Goal: Task Accomplishment & Management: Use online tool/utility

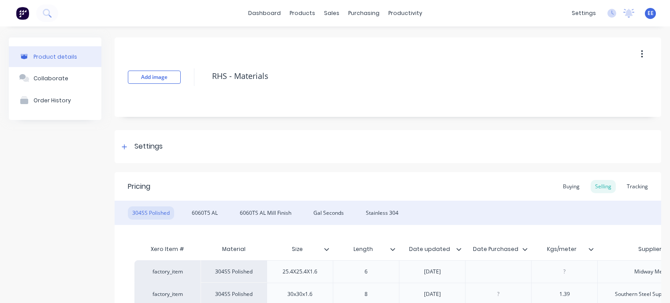
type textarea "x"
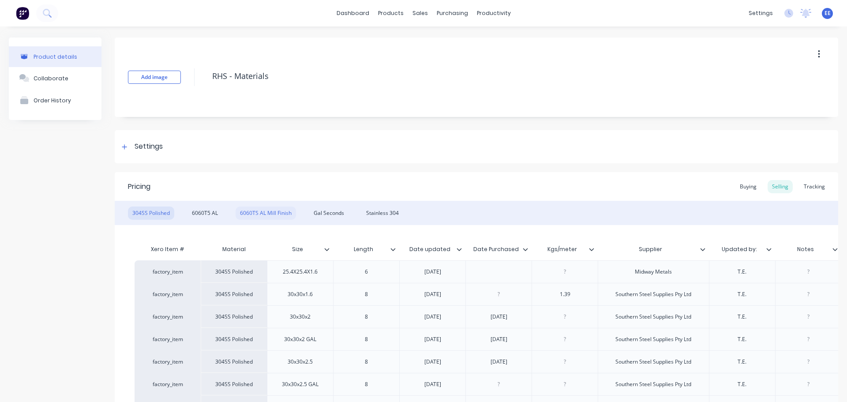
click at [252, 206] on div "6060TS AL Mill Finish" at bounding box center [265, 212] width 60 height 13
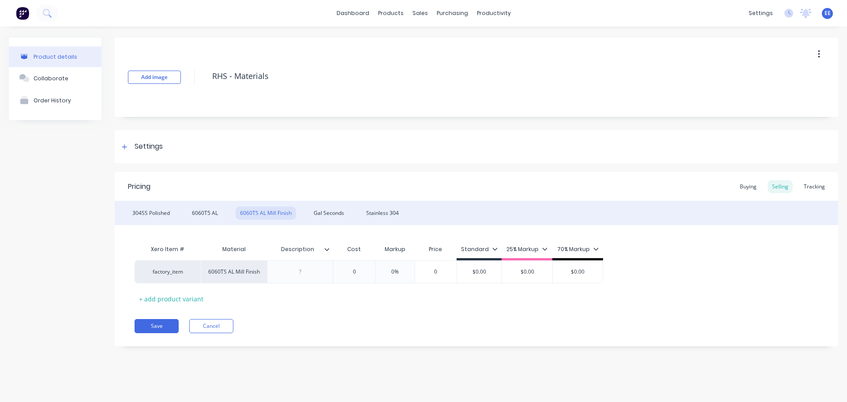
type input "Description"
drag, startPoint x: 313, startPoint y: 250, endPoint x: 209, endPoint y: 238, distance: 103.9
click at [277, 253] on input "Description" at bounding box center [297, 249] width 61 height 8
type textarea "x"
click at [205, 216] on div "6060T5 AL" at bounding box center [204, 212] width 35 height 13
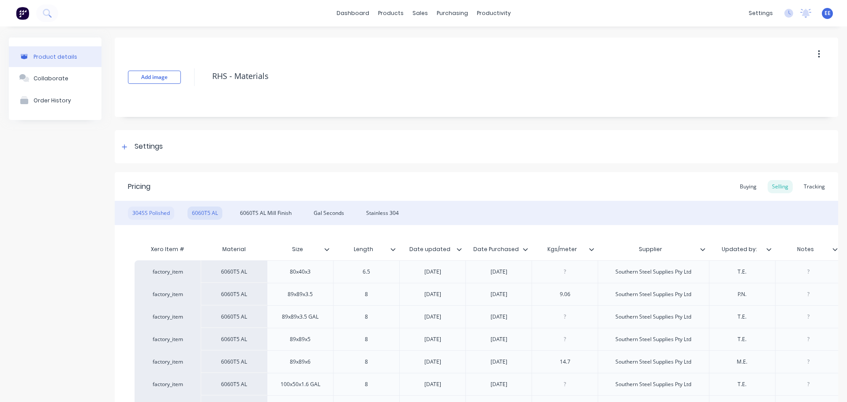
click at [156, 213] on div "304SS Polished" at bounding box center [151, 212] width 46 height 13
click at [206, 212] on div "6060T5 AL" at bounding box center [204, 212] width 35 height 13
click at [269, 212] on div "6060TS AL Mill Finish" at bounding box center [265, 212] width 60 height 13
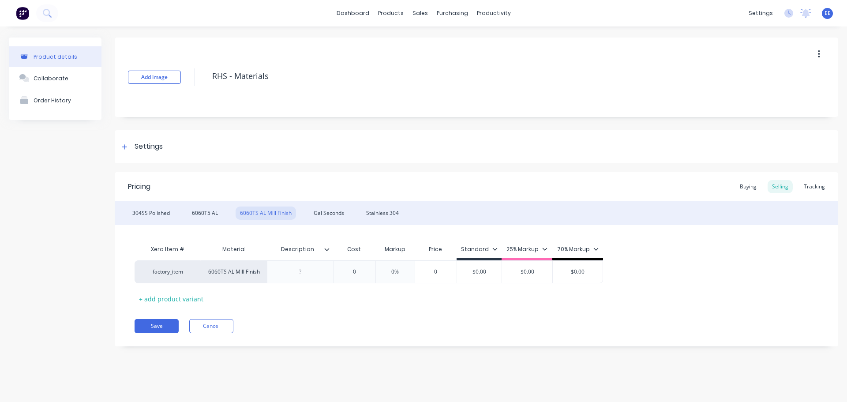
type input "Description"
drag, startPoint x: 310, startPoint y: 250, endPoint x: 272, endPoint y: 253, distance: 38.1
click at [272, 253] on div "Description Description" at bounding box center [297, 249] width 61 height 22
drag, startPoint x: 316, startPoint y: 254, endPoint x: 317, endPoint y: 249, distance: 4.9
click at [316, 253] on div "Description Description" at bounding box center [297, 249] width 61 height 22
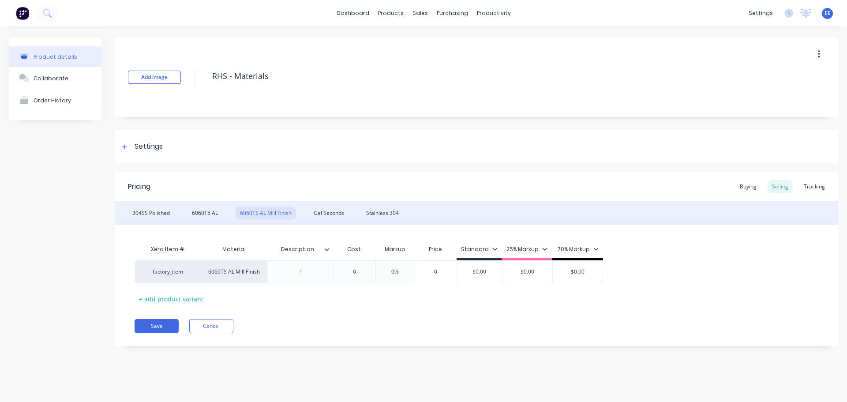
drag, startPoint x: 316, startPoint y: 249, endPoint x: 265, endPoint y: 251, distance: 50.8
click at [265, 251] on div "Xero Item # Material Description Description Cost Markup Price Standard 25% Mar…" at bounding box center [369, 250] width 468 height 20
click at [293, 253] on div "Description" at bounding box center [297, 249] width 61 height 22
drag, startPoint x: 283, startPoint y: 247, endPoint x: 335, endPoint y: 250, distance: 51.7
click at [335, 250] on div "Xero Item # Material Description Description Cost Markup Price Standard 25% Mar…" at bounding box center [369, 250] width 468 height 20
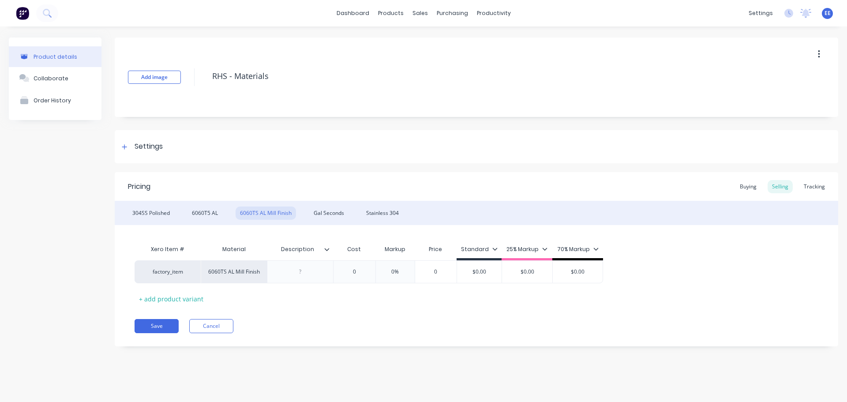
click at [327, 250] on icon at bounding box center [327, 249] width 5 height 3
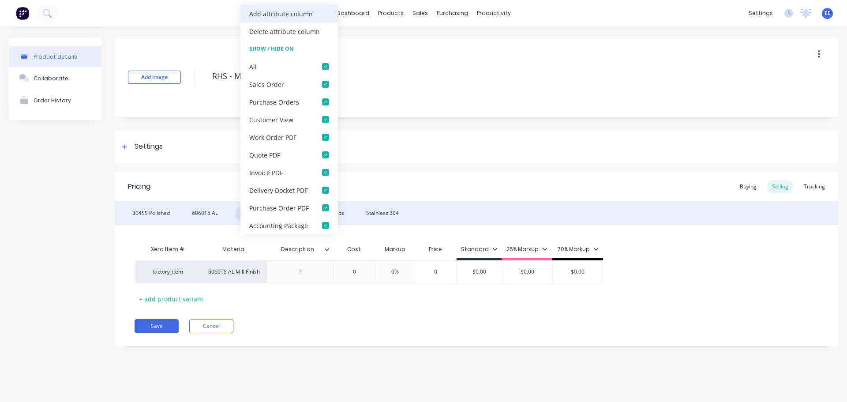
click at [303, 15] on div "Add attribute column" at bounding box center [281, 13] width 64 height 9
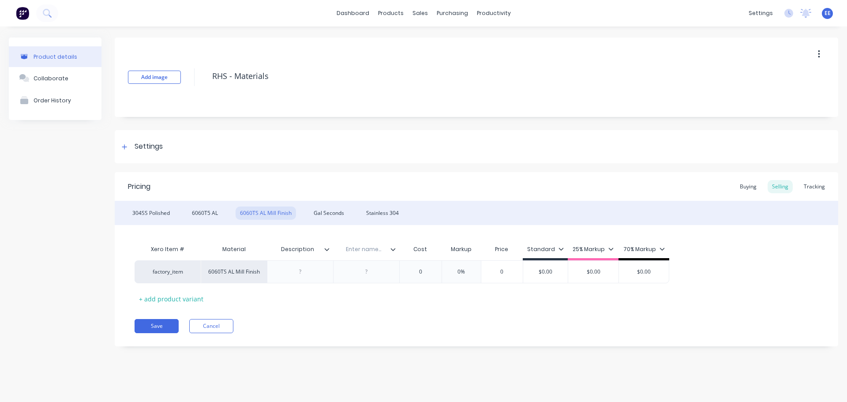
click at [393, 250] on icon at bounding box center [392, 249] width 5 height 5
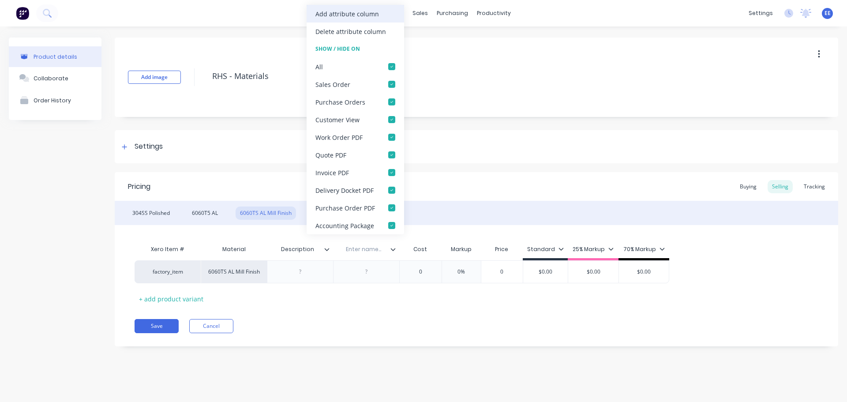
click at [364, 14] on div "Add attribute column" at bounding box center [347, 13] width 64 height 9
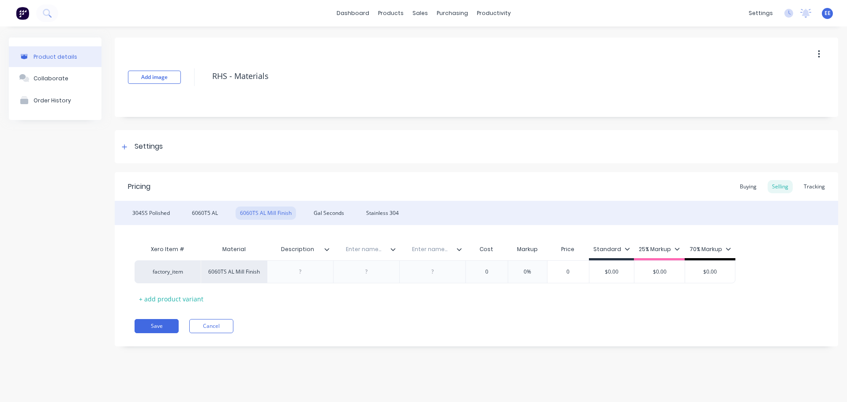
click at [393, 249] on icon at bounding box center [392, 249] width 5 height 5
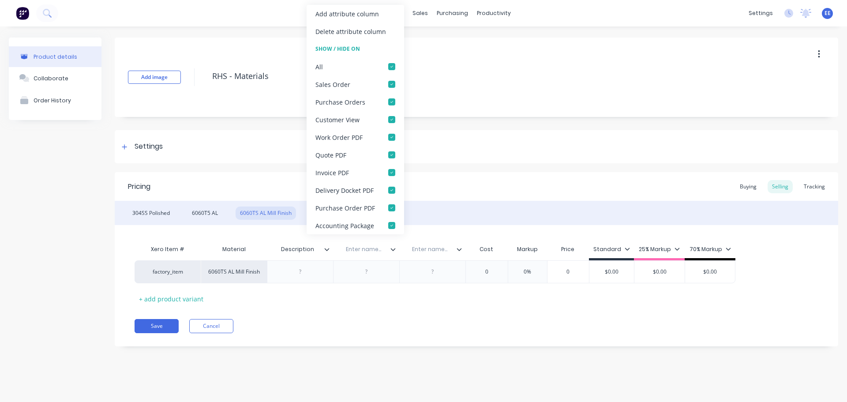
click at [341, 13] on div "Add attribute column" at bounding box center [347, 13] width 64 height 9
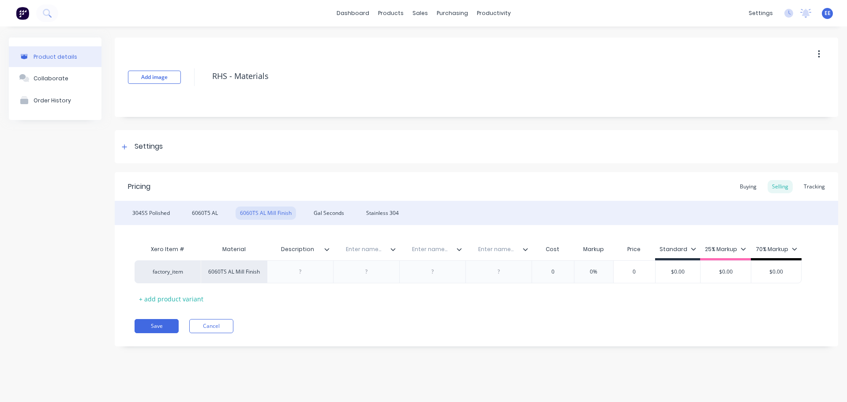
click at [392, 248] on icon at bounding box center [392, 249] width 5 height 5
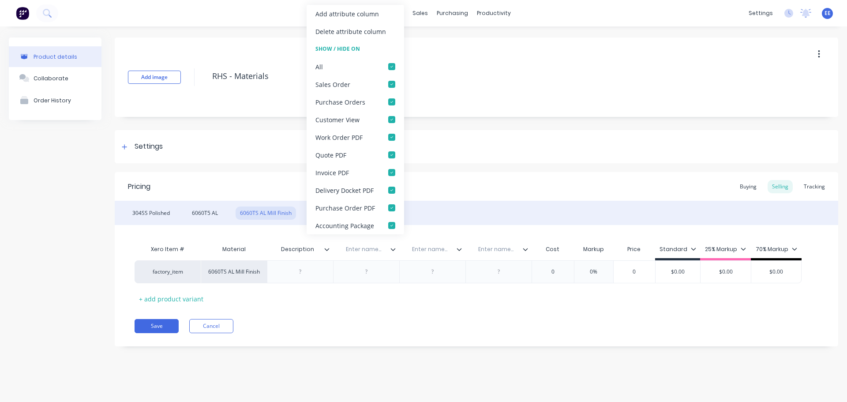
click at [341, 11] on div "Add attribute column" at bounding box center [347, 13] width 64 height 9
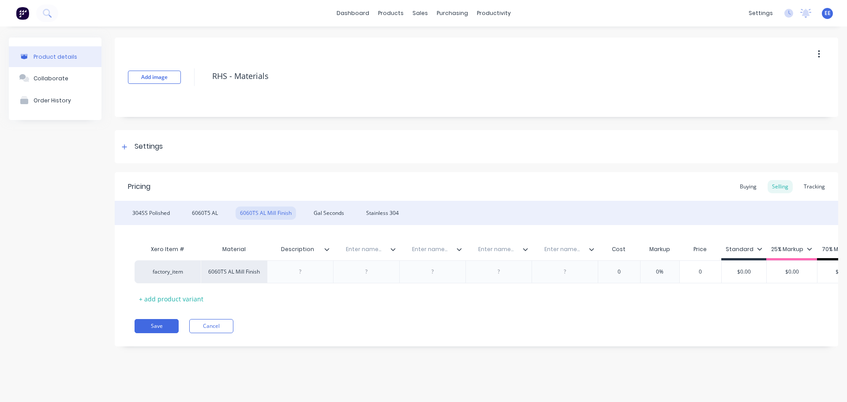
click at [392, 247] on icon at bounding box center [392, 249] width 5 height 5
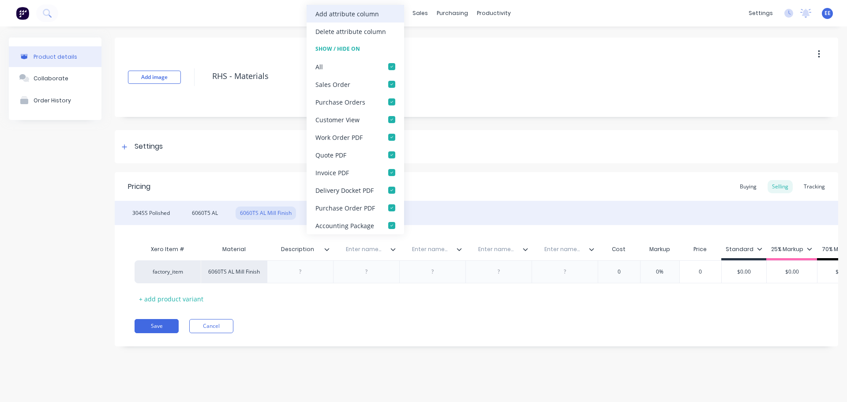
click at [359, 20] on div "Add attribute column" at bounding box center [354, 14] width 97 height 18
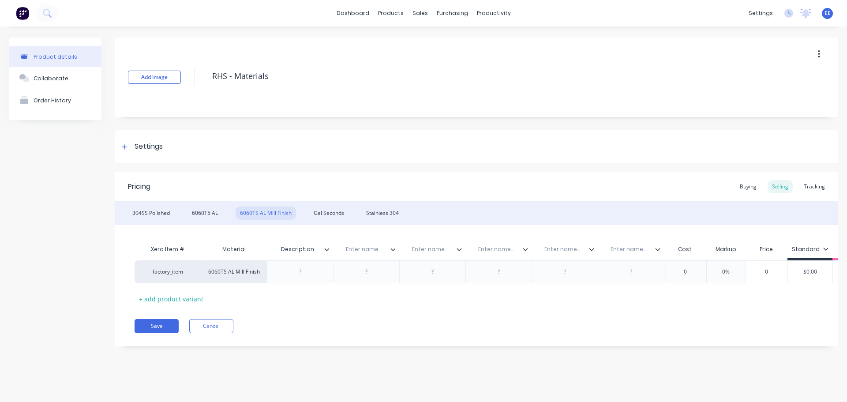
click at [389, 246] on input "text" at bounding box center [363, 249] width 61 height 8
click at [392, 248] on icon at bounding box center [392, 249] width 5 height 5
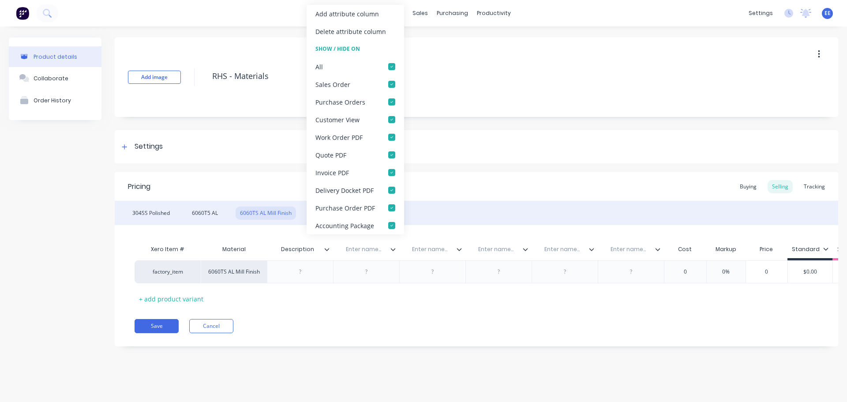
click at [354, 19] on div "Add attribute column" at bounding box center [354, 14] width 97 height 18
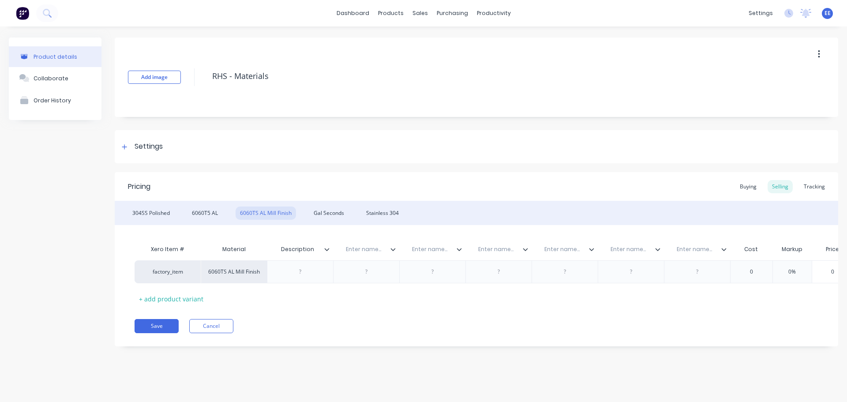
drag, startPoint x: 392, startPoint y: 249, endPoint x: 388, endPoint y: 241, distance: 9.7
click at [392, 248] on icon at bounding box center [392, 249] width 5 height 5
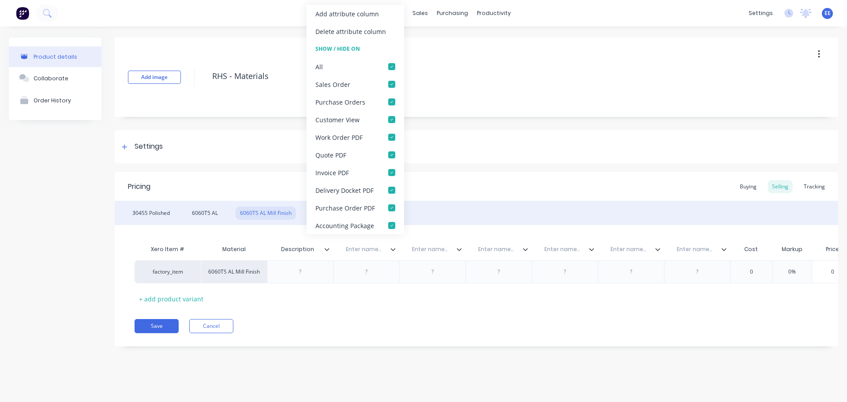
click at [322, 17] on div "Add attribute column" at bounding box center [347, 13] width 64 height 9
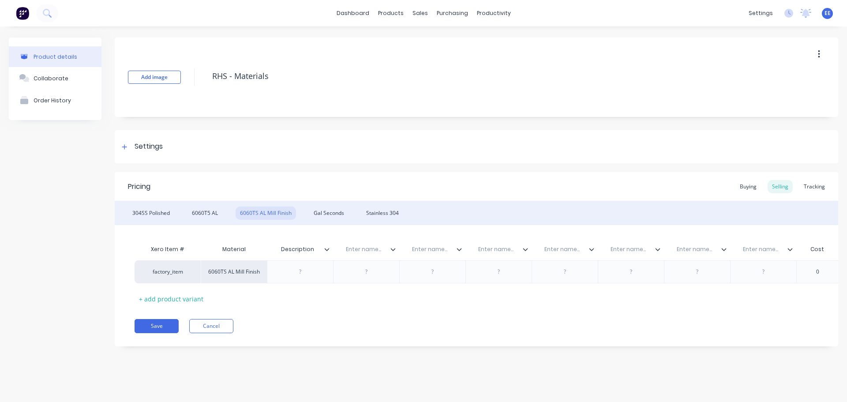
click at [393, 250] on icon at bounding box center [393, 249] width 5 height 3
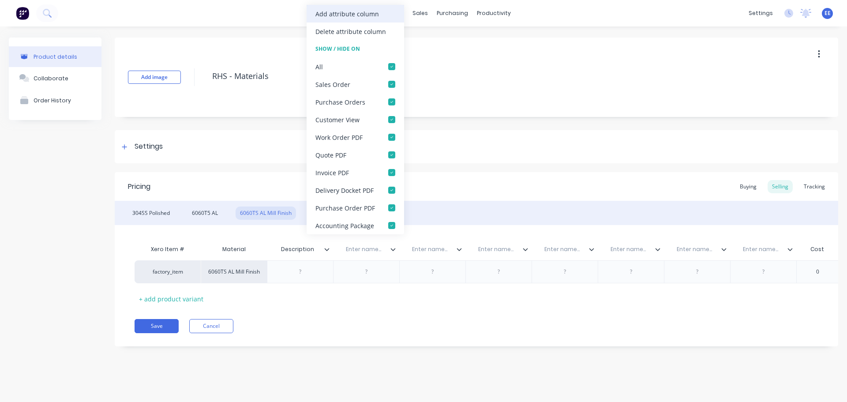
click at [339, 20] on div "Add attribute column" at bounding box center [354, 14] width 97 height 18
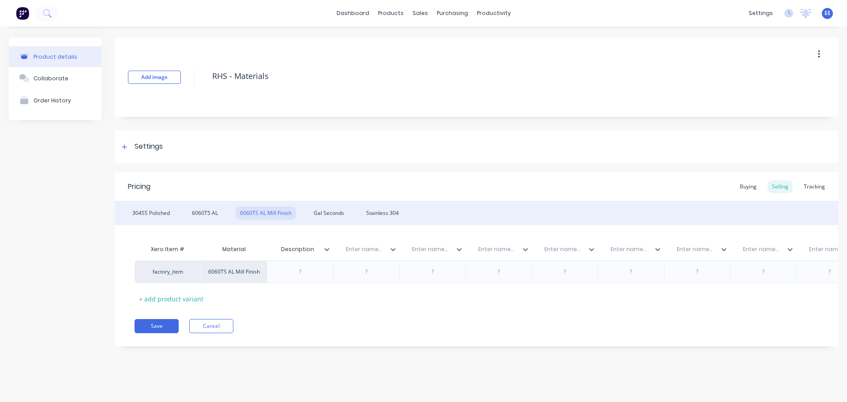
click at [359, 246] on input "text" at bounding box center [363, 249] width 61 height 8
type textarea "x"
drag, startPoint x: 312, startPoint y: 249, endPoint x: 277, endPoint y: 250, distance: 34.8
type input "Size"
type textarea "x"
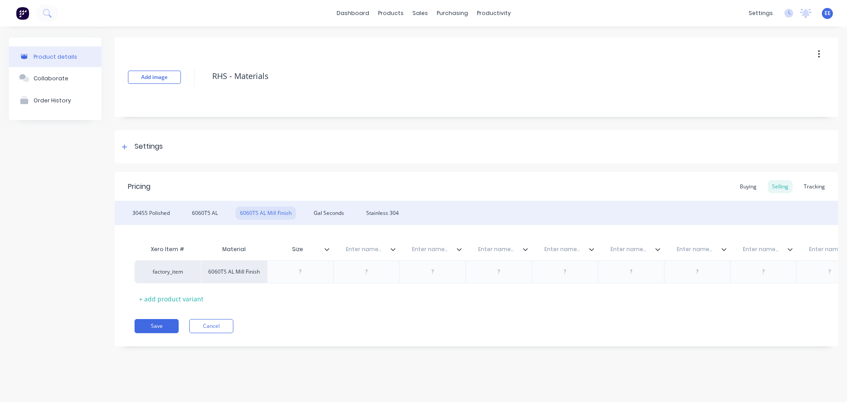
click at [365, 252] on input "text" at bounding box center [363, 249] width 61 height 8
type input "Length"
click at [420, 248] on div "Xero Item # Material Size Length Enter name... Enter name... Enter name... Ente…" at bounding box center [634, 250] width 998 height 20
drag, startPoint x: 420, startPoint y: 248, endPoint x: 428, endPoint y: 248, distance: 7.9
click at [421, 248] on div "Xero Item # Material Size Length Enter name... Enter name... Enter name... Ente…" at bounding box center [634, 250] width 998 height 20
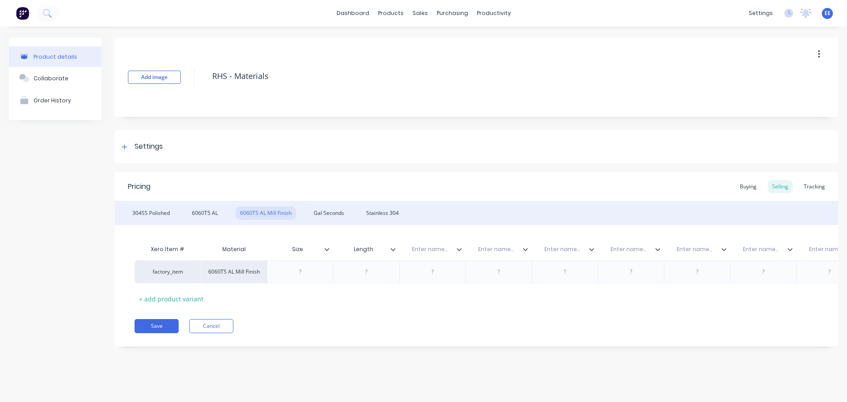
click at [428, 248] on input "text" at bounding box center [429, 249] width 61 height 8
type textarea "x"
click at [428, 247] on input "text" at bounding box center [429, 249] width 61 height 8
paste input "Date updated"
type input "Date updated"
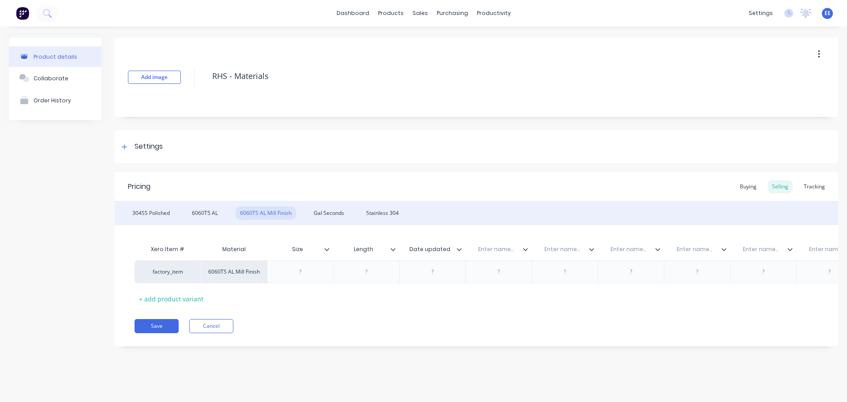
type textarea "x"
click at [498, 250] on input "text" at bounding box center [495, 249] width 61 height 8
paste input "Date Purchased"
type input "Date Purchased"
type textarea "x"
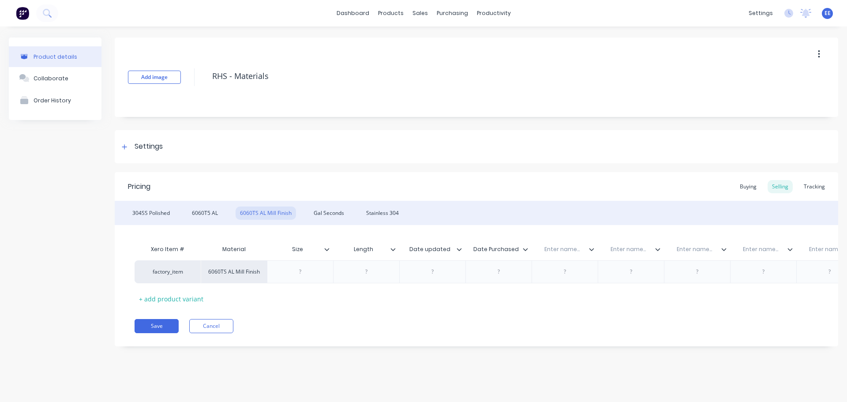
click at [570, 246] on input "text" at bounding box center [561, 249] width 61 height 8
paste input "Kgs/meter"
type input "Kgs/meter"
type textarea "x"
click at [629, 252] on input "text" at bounding box center [628, 249] width 61 height 8
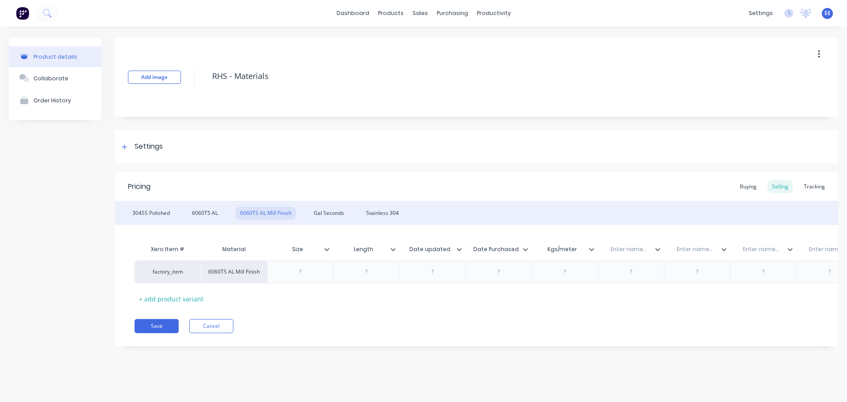
paste input "Supplier"
type input "Supplier"
type textarea "x"
click at [670, 246] on input "text" at bounding box center [694, 249] width 61 height 8
paste input "Updated by:"
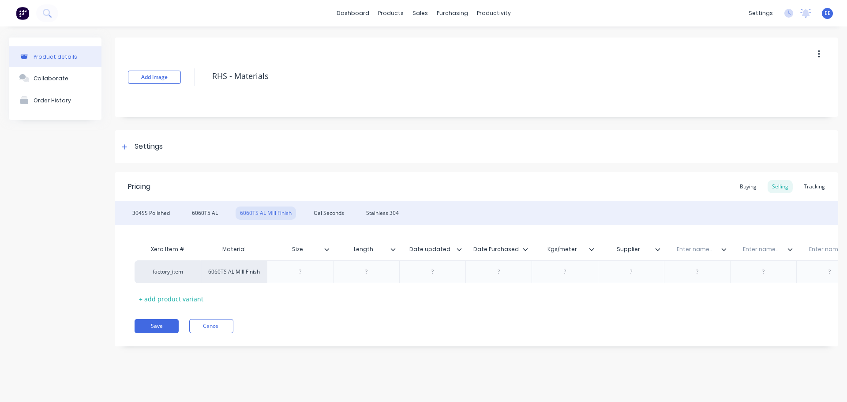
type input "Updated by:"
type textarea "x"
click at [670, 249] on input "text" at bounding box center [760, 249] width 61 height 8
paste input "Notes"
type input "Notes"
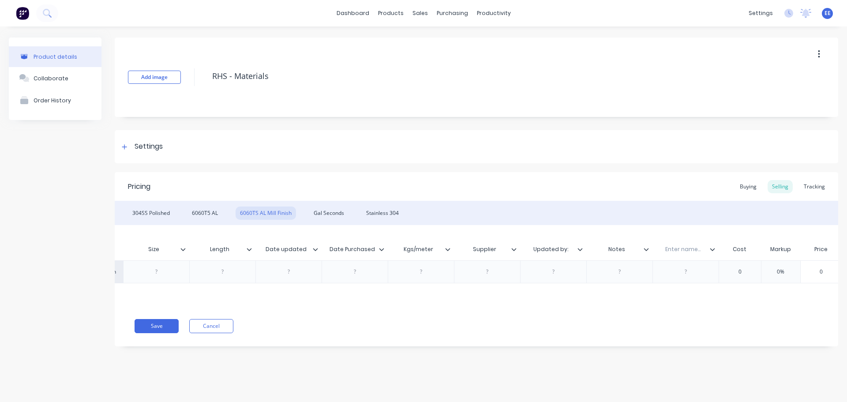
scroll to position [0, 148]
type textarea "x"
click at [670, 248] on input "text" at bounding box center [678, 249] width 61 height 8
paste input "My cost/length (ex-GST)"
type input "My cost/length (ex-GST)"
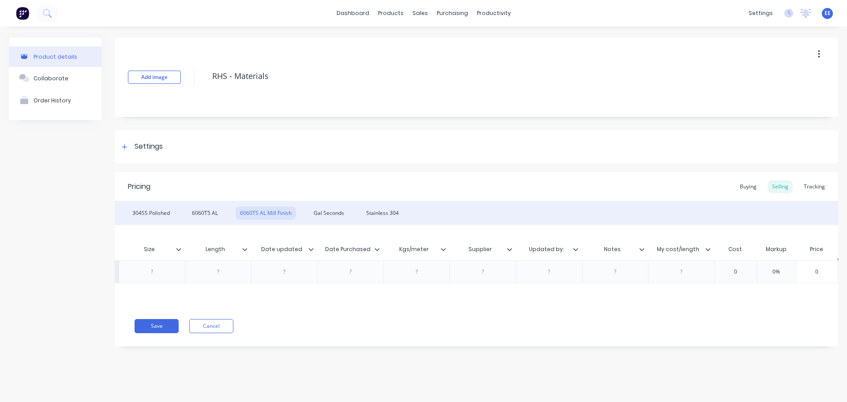
scroll to position [0, 21]
click at [670, 303] on div "Pricing Buying Selling Tracking 304SS Polished 6060T5 AL 6060TS AL Mill Finish …" at bounding box center [476, 259] width 723 height 174
drag, startPoint x: 682, startPoint y: 314, endPoint x: 557, endPoint y: 306, distance: 125.1
click at [554, 303] on div "Pricing Buying Selling Tracking 304SS Polished 6060T5 AL 6060TS AL Mill Finish …" at bounding box center [476, 259] width 723 height 174
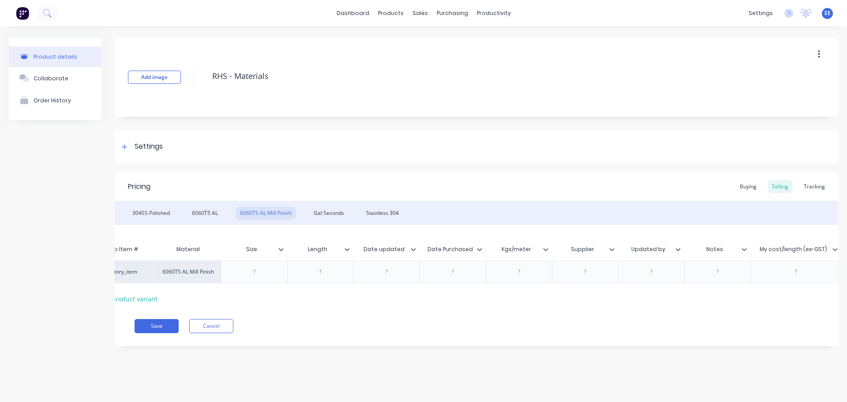
scroll to position [0, 0]
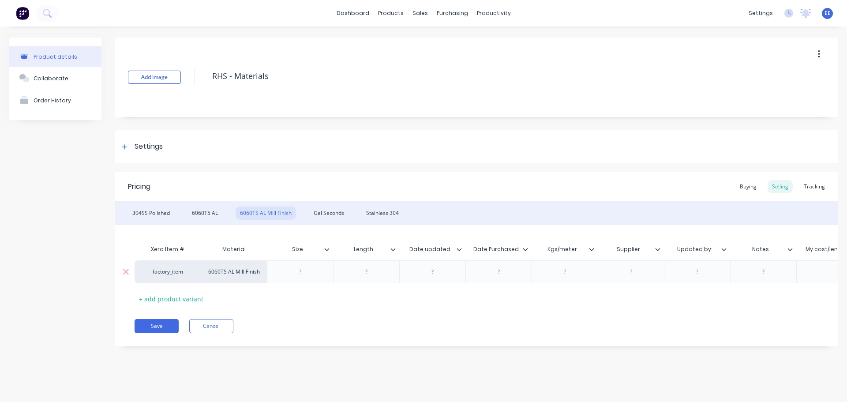
drag, startPoint x: 307, startPoint y: 273, endPoint x: 335, endPoint y: 265, distance: 28.9
click at [307, 272] on div at bounding box center [300, 271] width 44 height 11
type textarea "x"
drag, startPoint x: 292, startPoint y: 267, endPoint x: 316, endPoint y: 260, distance: 24.8
click at [292, 267] on div at bounding box center [300, 271] width 44 height 11
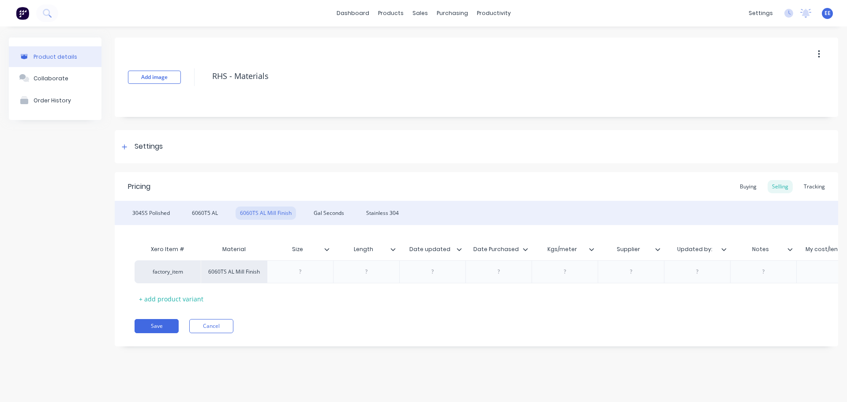
paste div
click at [144, 299] on div "+ add product variant" at bounding box center [171, 299] width 73 height 14
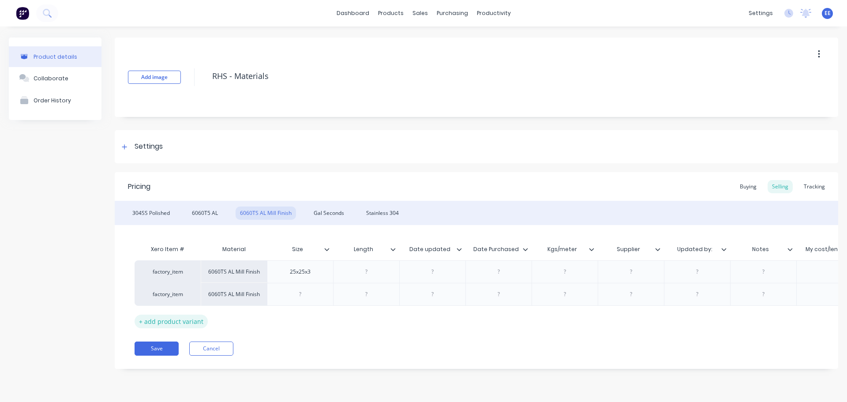
click at [152, 303] on div "+ add product variant" at bounding box center [171, 321] width 73 height 14
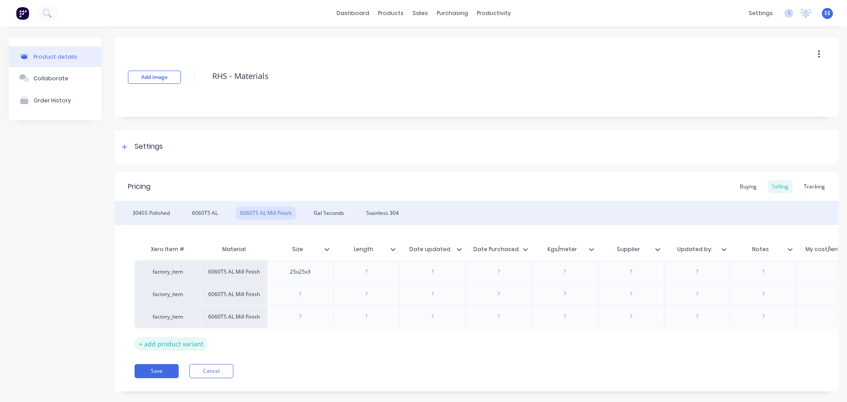
click at [151, 303] on div "+ add product variant" at bounding box center [171, 344] width 73 height 14
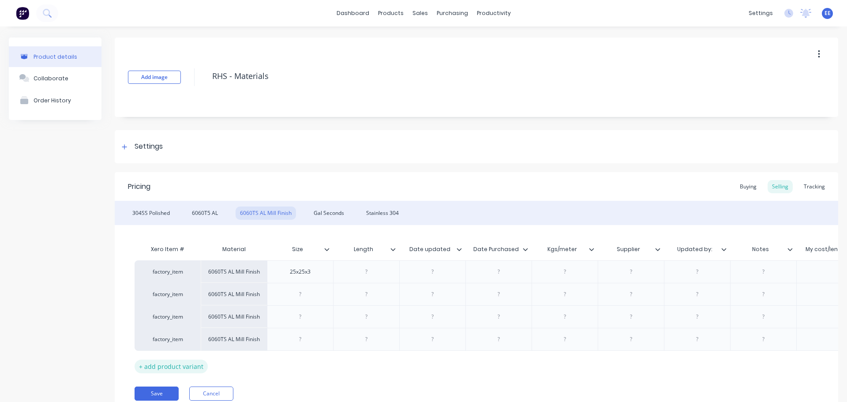
click at [153, 303] on div "+ add product variant" at bounding box center [171, 366] width 73 height 14
type textarea "x"
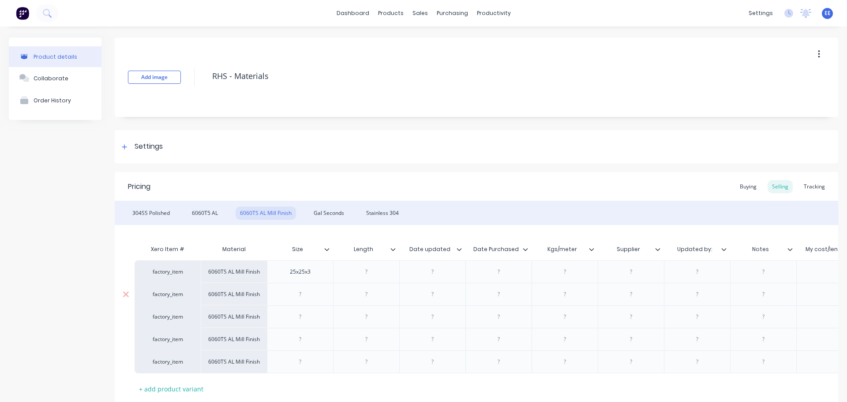
click at [288, 298] on div at bounding box center [300, 293] width 44 height 11
paste div
type textarea "x"
drag, startPoint x: 309, startPoint y: 313, endPoint x: 327, endPoint y: 311, distance: 17.7
click at [310, 303] on div at bounding box center [300, 316] width 44 height 11
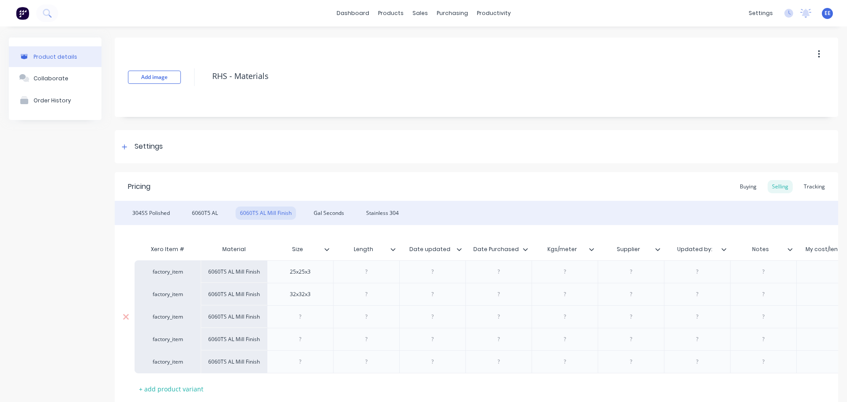
paste div
type textarea "x"
drag, startPoint x: 300, startPoint y: 341, endPoint x: 344, endPoint y: 340, distance: 43.7
click at [308, 303] on div at bounding box center [300, 338] width 44 height 11
paste div
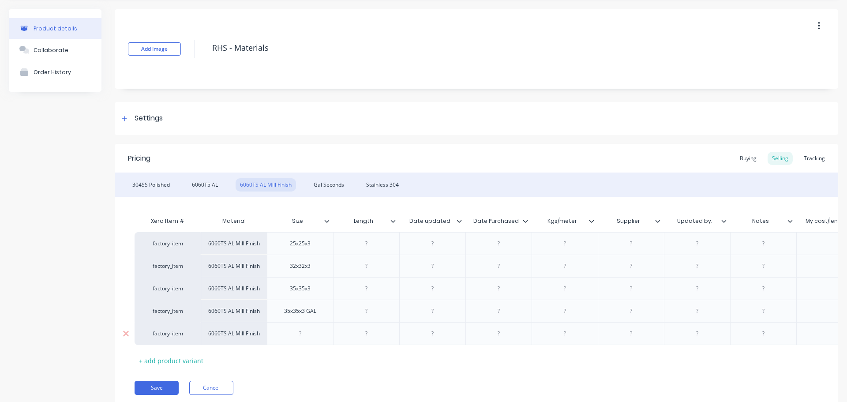
scroll to position [65, 0]
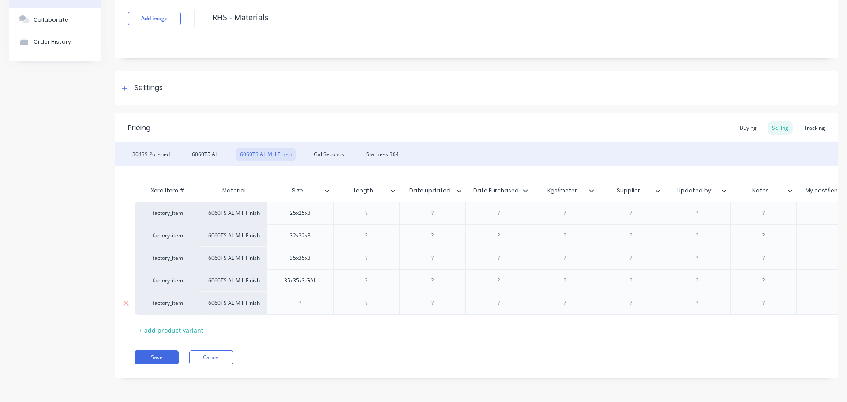
type textarea "x"
click at [306, 297] on div at bounding box center [300, 302] width 44 height 11
paste div
click at [146, 303] on div "+ add product variant" at bounding box center [171, 330] width 73 height 14
type textarea "x"
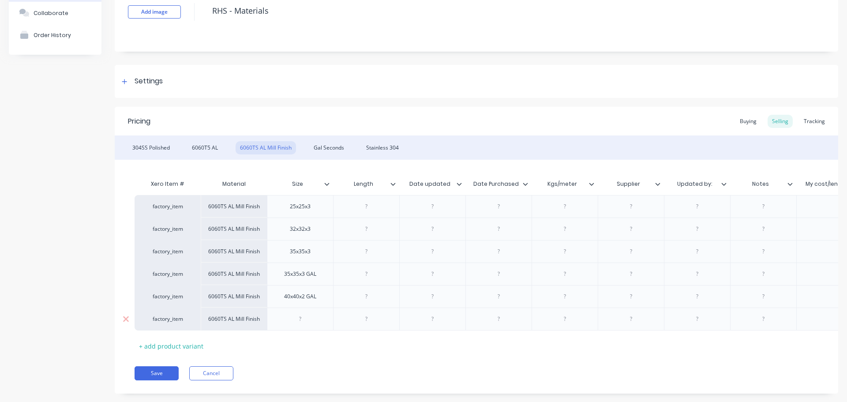
click at [299, 303] on div at bounding box center [300, 318] width 44 height 11
paste div
click at [194, 303] on div "+ add product variant" at bounding box center [171, 346] width 73 height 14
type textarea "x"
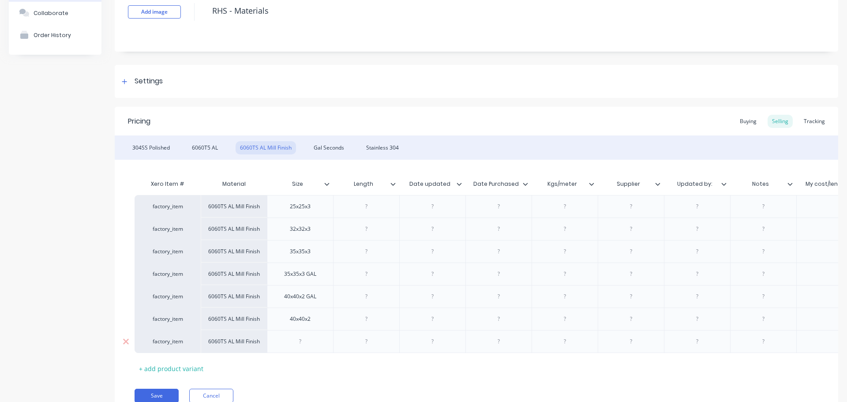
click at [313, 303] on div at bounding box center [300, 341] width 44 height 11
paste div
click at [182, 303] on div "+ add product variant" at bounding box center [171, 369] width 73 height 14
type textarea "x"
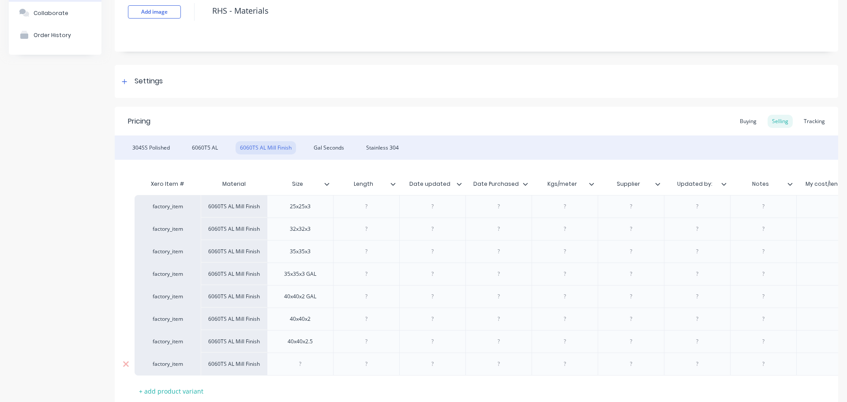
click at [302, 303] on div at bounding box center [300, 363] width 66 height 23
drag, startPoint x: 295, startPoint y: 366, endPoint x: 348, endPoint y: 362, distance: 53.4
click at [295, 303] on div at bounding box center [300, 363] width 44 height 11
paste div
click at [162, 303] on div "+ add product variant" at bounding box center [171, 391] width 73 height 14
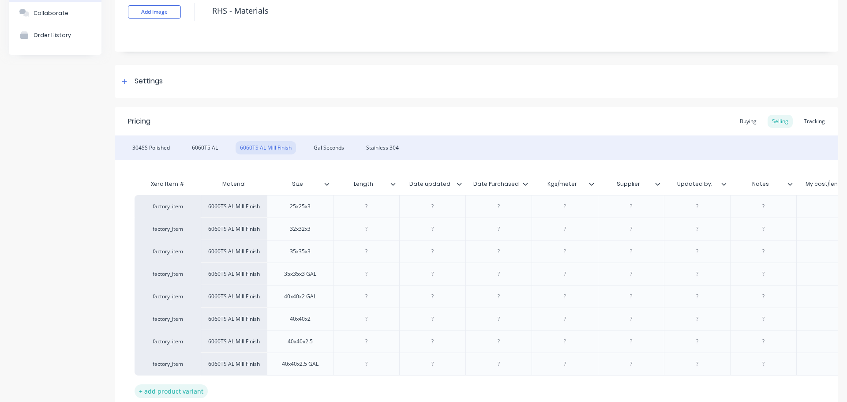
type textarea "x"
click at [301, 303] on div at bounding box center [300, 386] width 44 height 11
paste div
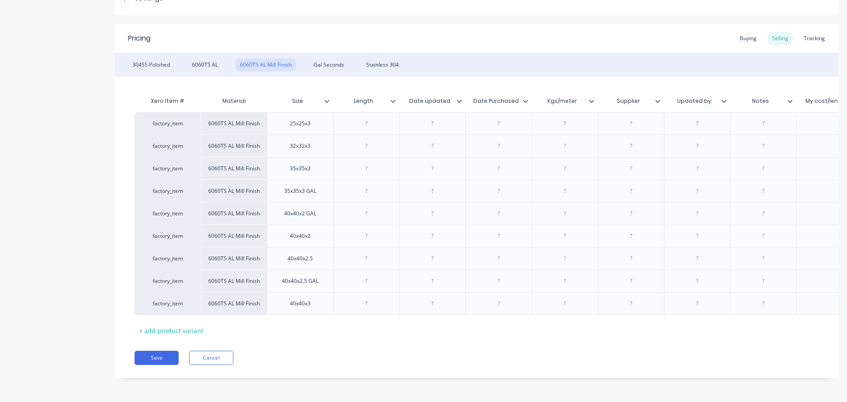
scroll to position [153, 0]
click at [175, 303] on div "+ add product variant" at bounding box center [171, 330] width 73 height 14
type textarea "x"
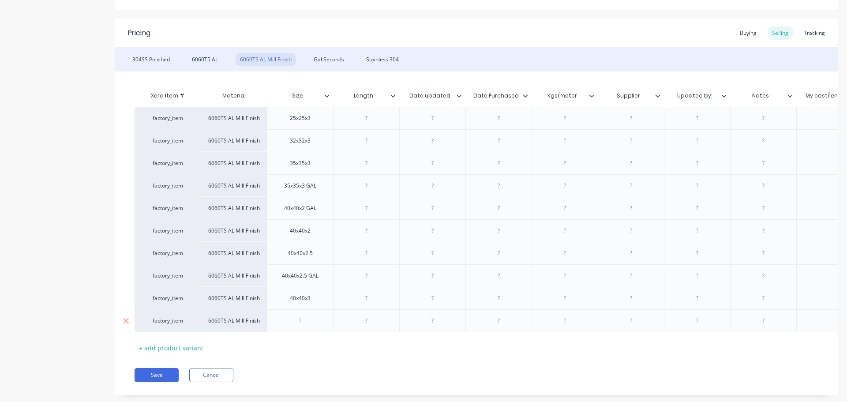
click at [310, 303] on div at bounding box center [300, 320] width 66 height 23
drag, startPoint x: 304, startPoint y: 316, endPoint x: 322, endPoint y: 321, distance: 18.4
click at [305, 303] on div at bounding box center [300, 320] width 44 height 11
paste div
click at [184, 303] on div "+ add product variant" at bounding box center [171, 348] width 73 height 14
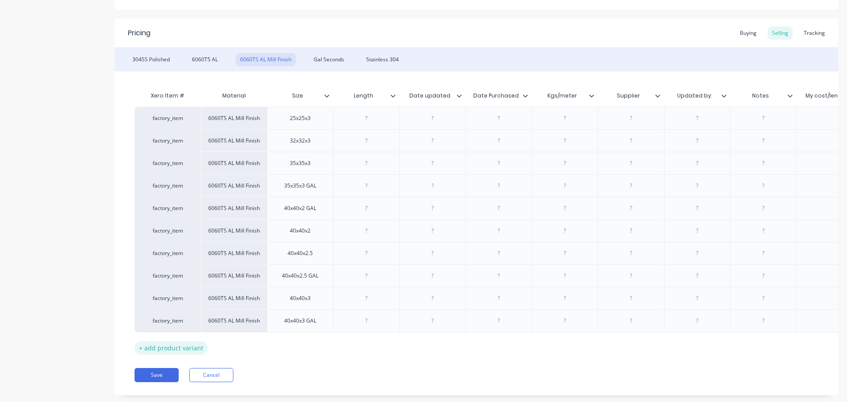
type textarea "x"
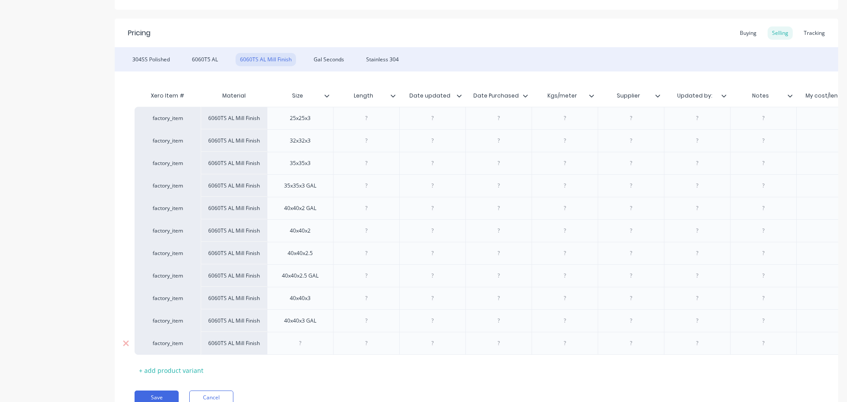
click at [313, 303] on div at bounding box center [300, 342] width 44 height 11
paste div
click at [196, 303] on div "+ add product variant" at bounding box center [171, 370] width 73 height 14
type textarea "x"
drag, startPoint x: 310, startPoint y: 365, endPoint x: 367, endPoint y: 364, distance: 57.3
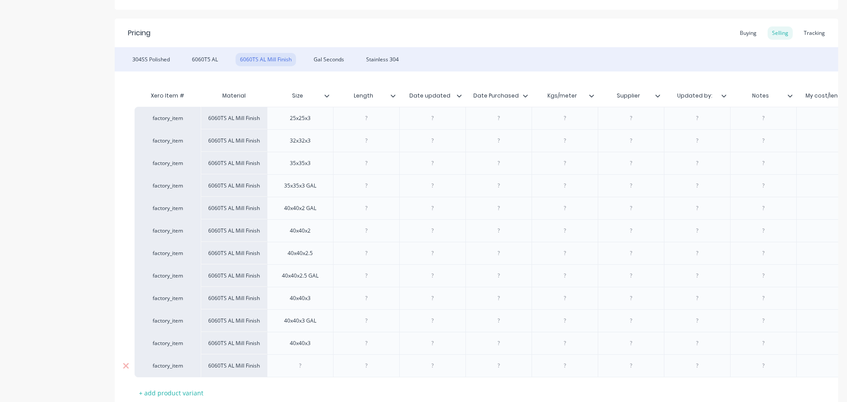
click at [312, 303] on div at bounding box center [300, 365] width 44 height 11
paste div
click at [178, 303] on div "+ add product variant" at bounding box center [171, 393] width 73 height 14
type textarea "x"
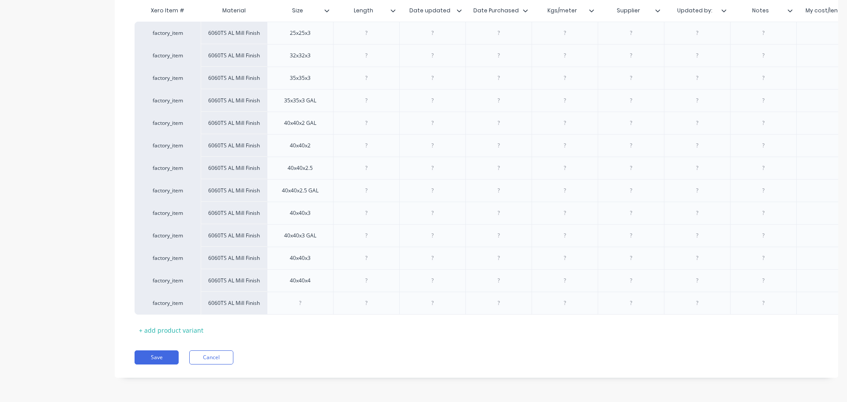
scroll to position [245, 0]
click at [316, 297] on div at bounding box center [300, 302] width 44 height 11
paste div
click at [194, 303] on div "+ add product variant" at bounding box center [171, 330] width 73 height 14
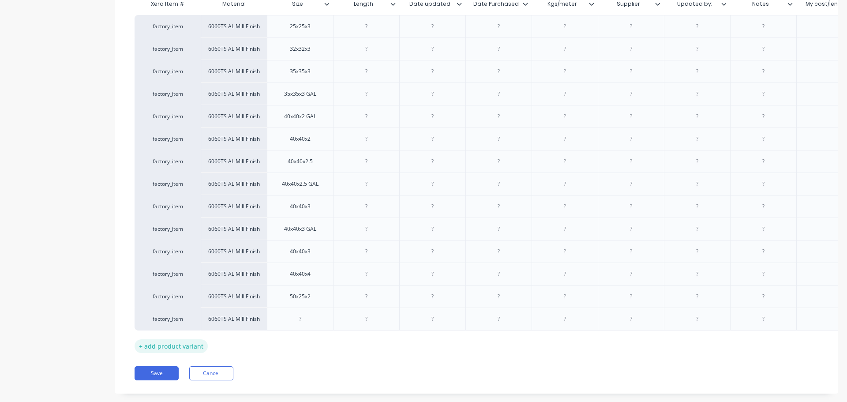
click at [194, 303] on div "factory_item" at bounding box center [168, 318] width 66 height 23
click at [178, 303] on div "+ add product variant" at bounding box center [171, 346] width 73 height 14
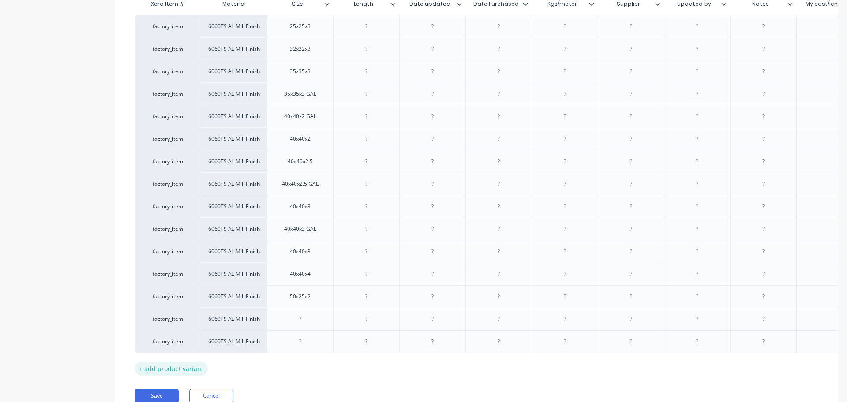
click at [166, 303] on div "+ add product variant" at bounding box center [171, 369] width 73 height 14
click at [151, 303] on div "+ add product variant" at bounding box center [171, 391] width 73 height 14
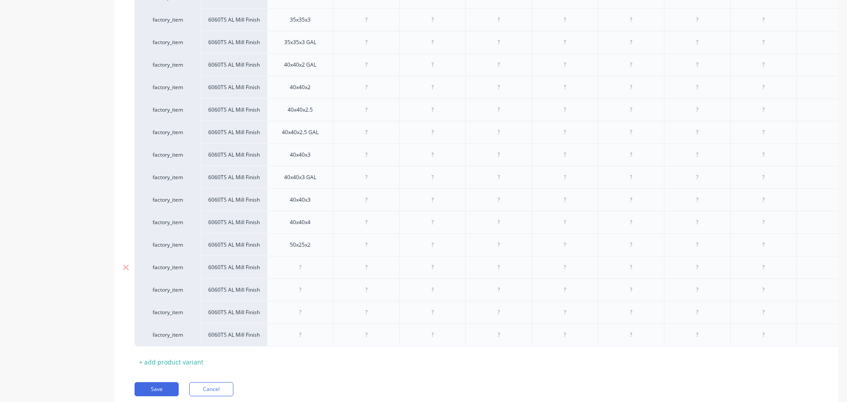
scroll to position [335, 0]
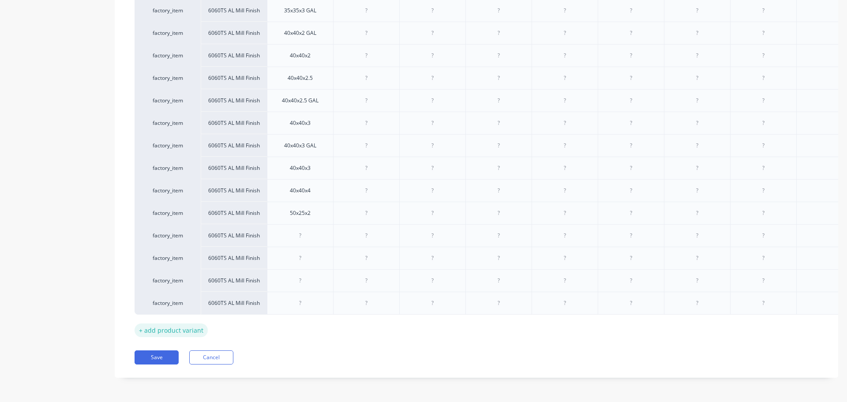
click at [180, 303] on div "+ add product variant" at bounding box center [171, 330] width 73 height 14
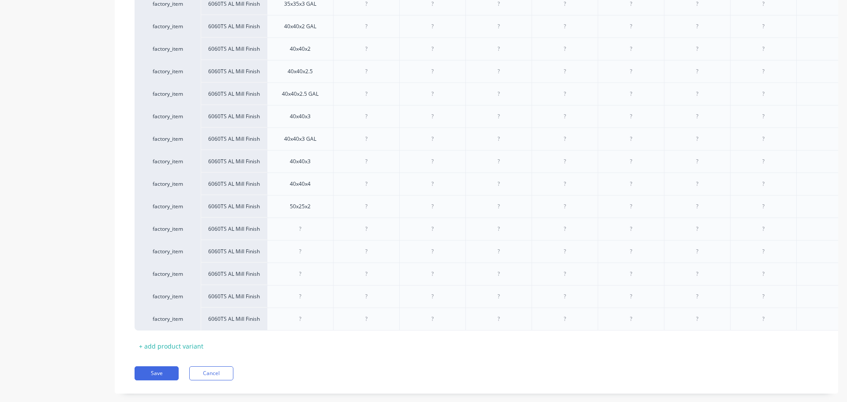
drag, startPoint x: 176, startPoint y: 350, endPoint x: 176, endPoint y: 355, distance: 4.5
click at [176, 303] on div "+ add product variant" at bounding box center [171, 346] width 73 height 14
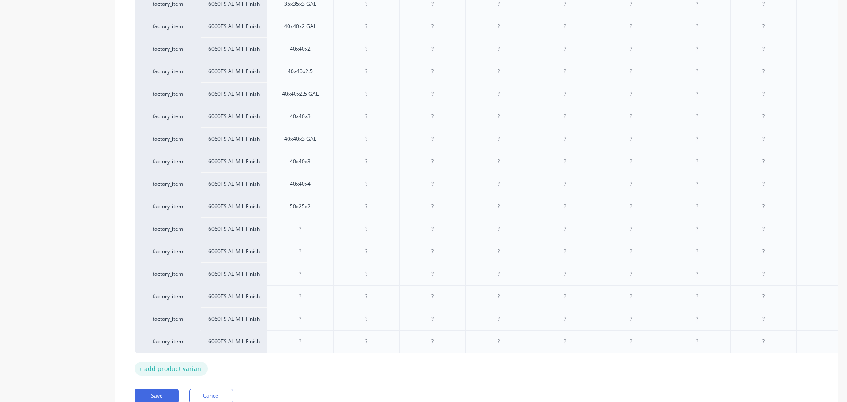
click at [167, 303] on div "+ add product variant" at bounding box center [171, 369] width 73 height 14
click at [160, 303] on div "+ add product variant" at bounding box center [171, 391] width 73 height 14
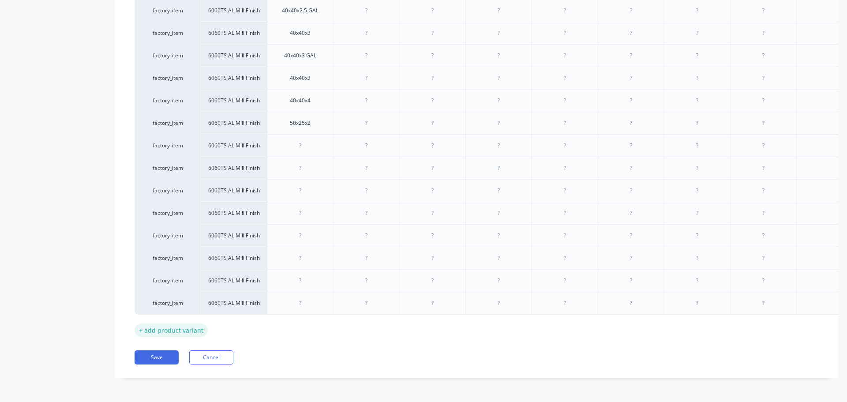
click at [187, 303] on div "+ add product variant" at bounding box center [171, 330] width 73 height 14
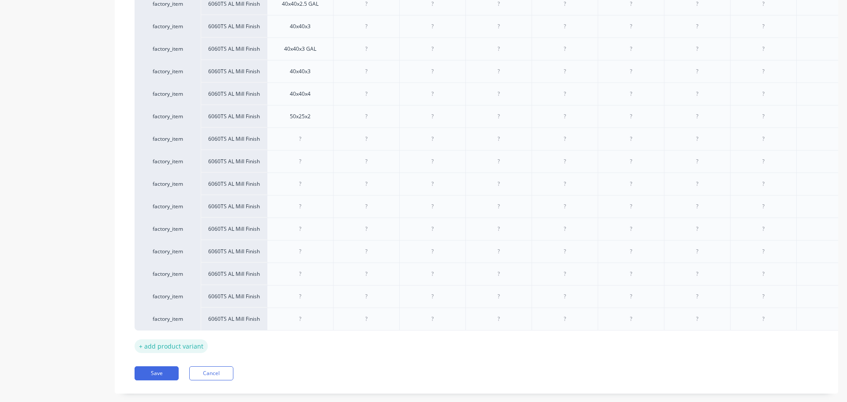
click at [171, 303] on div "+ add product variant" at bounding box center [171, 346] width 73 height 14
type textarea "x"
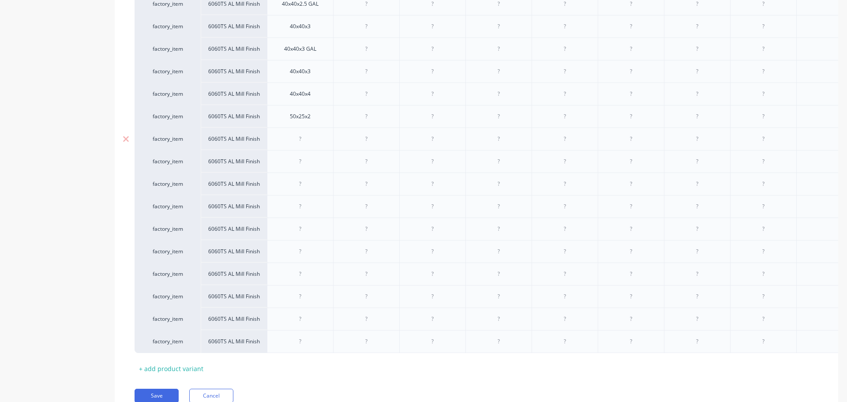
click at [312, 141] on div at bounding box center [300, 138] width 44 height 11
paste div
click at [308, 165] on div at bounding box center [300, 161] width 44 height 11
type textarea "x"
paste div
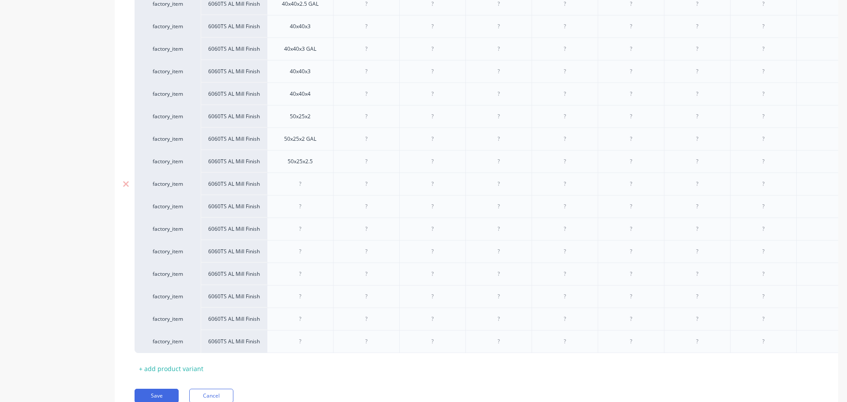
click at [308, 183] on div at bounding box center [300, 183] width 44 height 11
type textarea "x"
paste div
drag, startPoint x: 291, startPoint y: 209, endPoint x: 332, endPoint y: 206, distance: 40.6
click at [293, 209] on div at bounding box center [300, 206] width 44 height 11
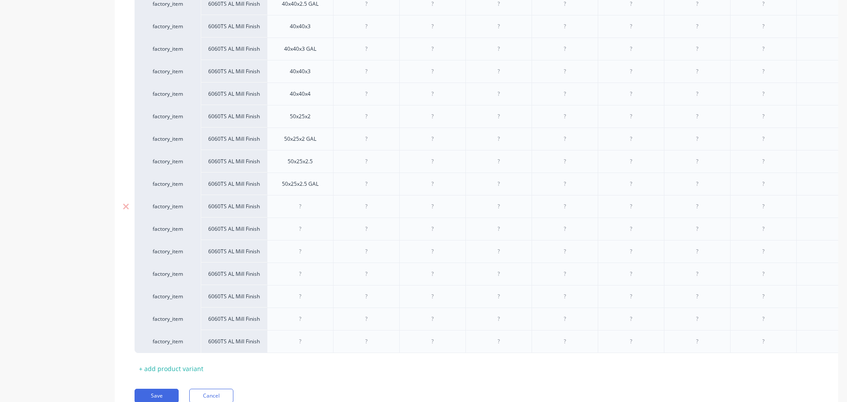
type textarea "x"
paste div
click at [312, 226] on div at bounding box center [300, 228] width 44 height 11
type textarea "x"
paste div
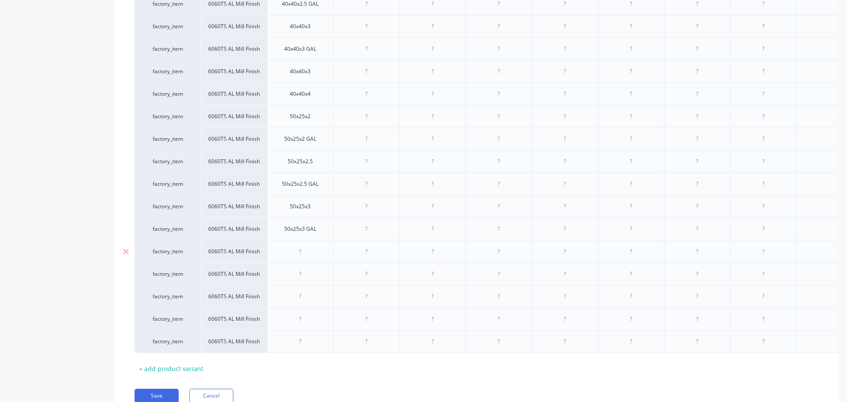
click at [314, 258] on div at bounding box center [300, 251] width 66 height 22
click at [296, 248] on div at bounding box center [300, 251] width 44 height 11
type textarea "x"
paste div
type textarea "x"
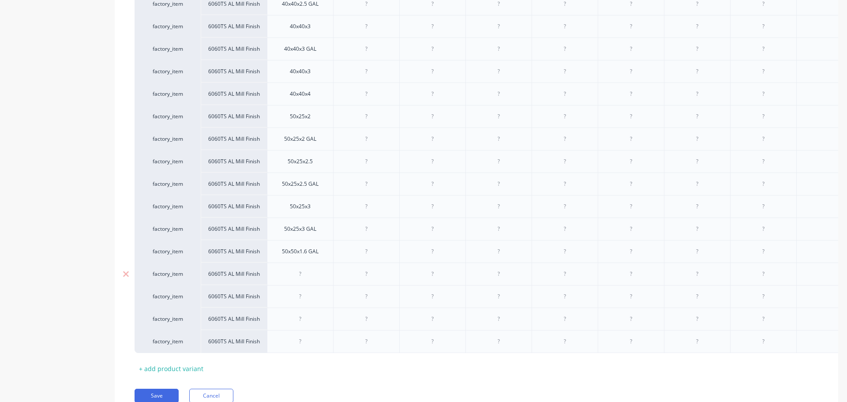
click at [307, 270] on div at bounding box center [300, 273] width 44 height 11
paste div
click at [302, 300] on div at bounding box center [300, 296] width 44 height 11
type textarea "x"
paste div
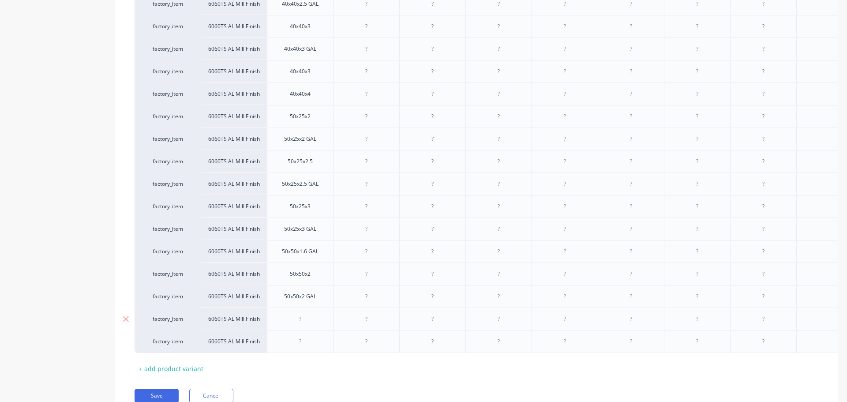
click at [296, 303] on div at bounding box center [300, 318] width 44 height 11
type textarea "x"
paste div
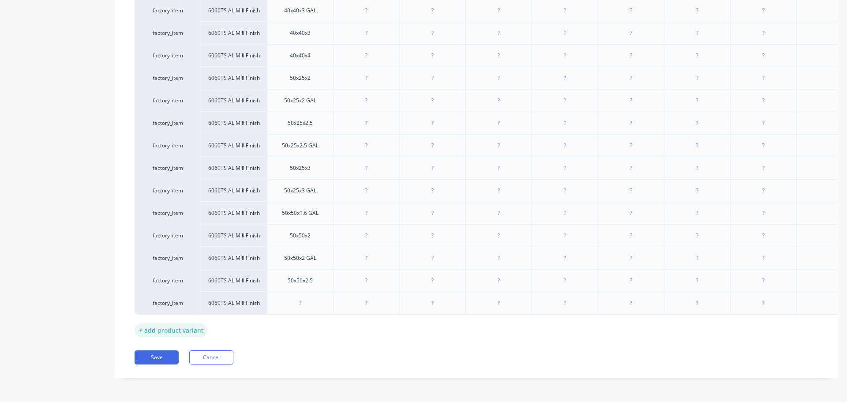
click at [179, 303] on div "+ add product variant" at bounding box center [171, 330] width 73 height 14
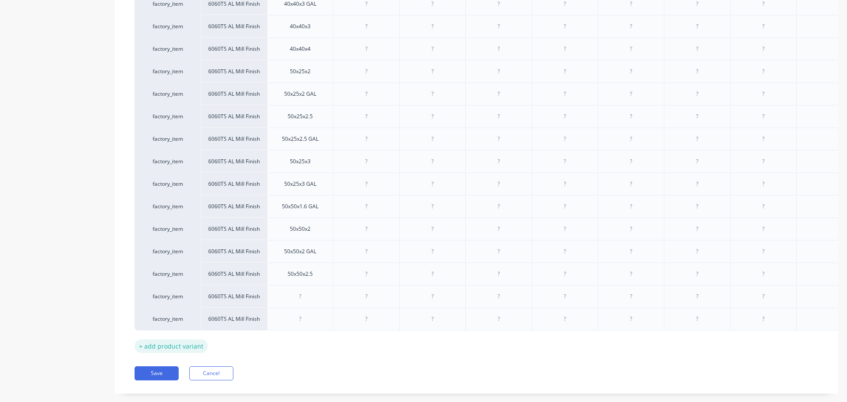
click at [169, 303] on div "+ add product variant" at bounding box center [171, 346] width 73 height 14
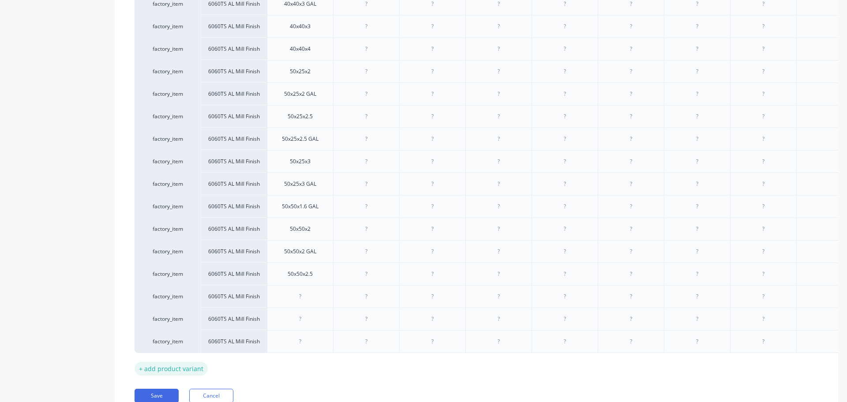
click at [165, 303] on div "+ add product variant" at bounding box center [171, 369] width 73 height 14
type textarea "x"
drag, startPoint x: 293, startPoint y: 297, endPoint x: 301, endPoint y: 297, distance: 7.5
click at [294, 297] on div at bounding box center [300, 296] width 44 height 11
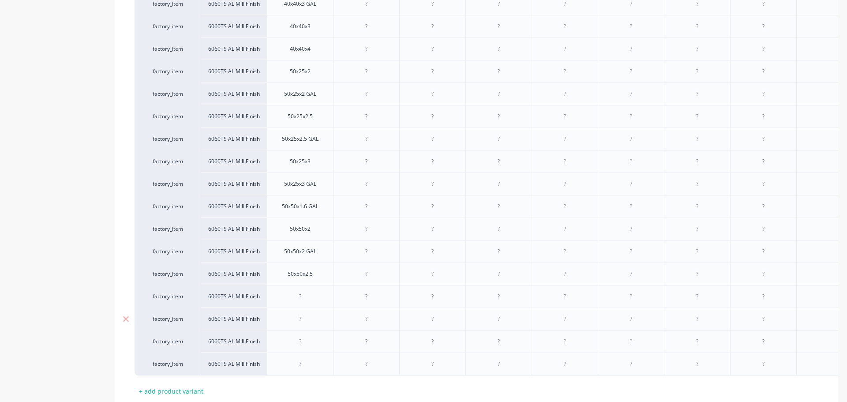
paste div
click at [297, 303] on div at bounding box center [300, 318] width 44 height 11
type textarea "x"
paste div
type textarea "x"
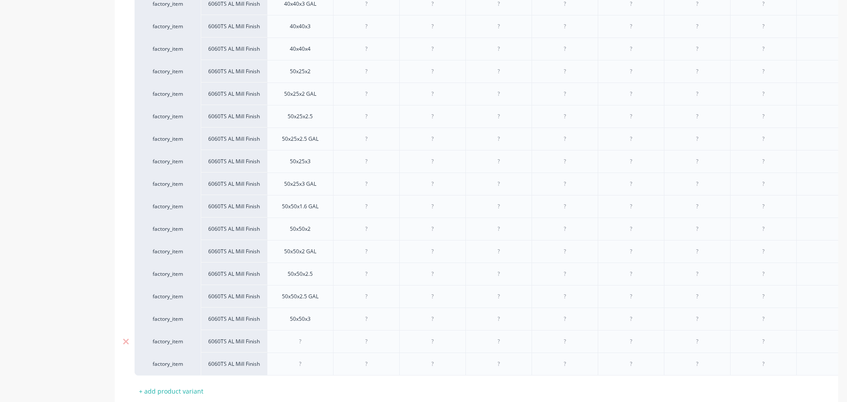
click at [314, 303] on div at bounding box center [300, 341] width 44 height 11
paste div
click at [299, 303] on div at bounding box center [300, 363] width 44 height 11
type textarea "x"
paste div
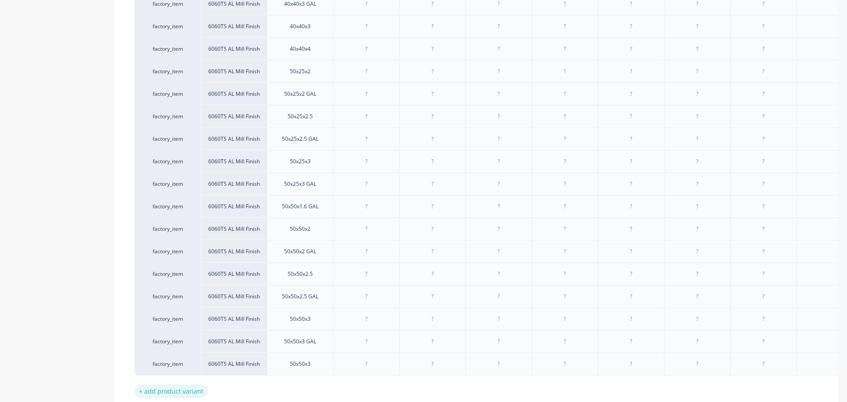
click at [191, 303] on div "+ add product variant" at bounding box center [171, 391] width 73 height 14
type textarea "x"
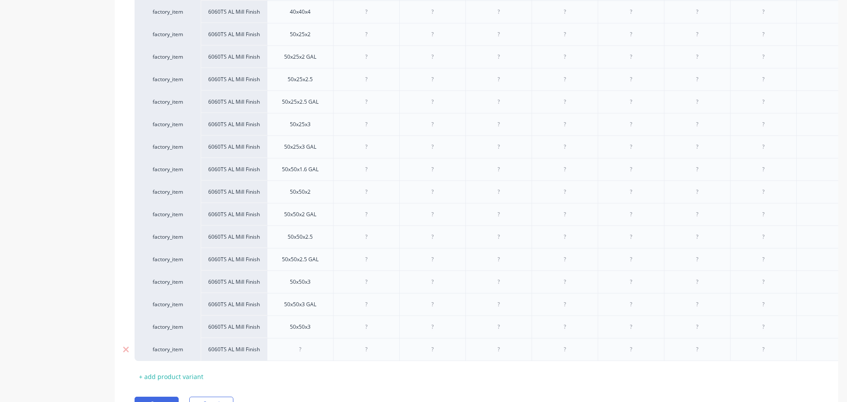
scroll to position [558, 0]
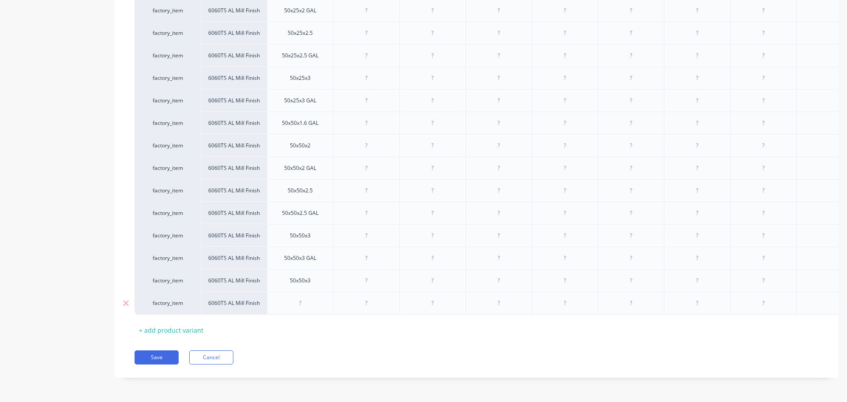
click at [308, 303] on div at bounding box center [300, 302] width 44 height 11
paste div
click at [184, 303] on div "+ add product variant" at bounding box center [171, 330] width 73 height 14
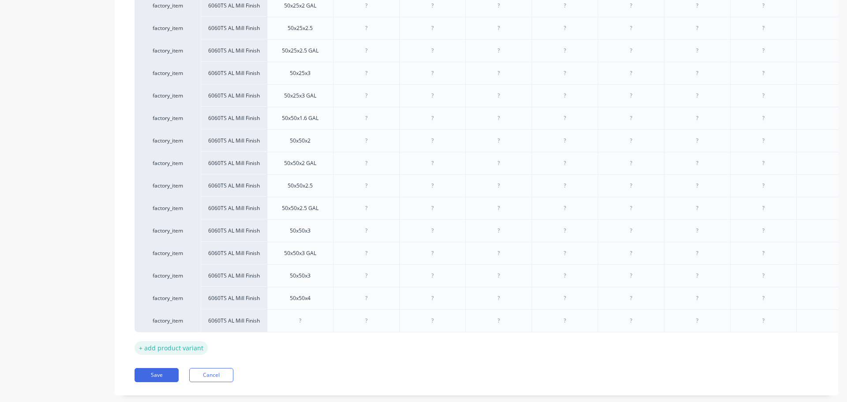
type textarea "x"
drag, startPoint x: 297, startPoint y: 322, endPoint x: 310, endPoint y: 322, distance: 12.8
click at [298, 303] on div at bounding box center [300, 320] width 44 height 11
paste div
click at [183, 303] on div "+ add product variant" at bounding box center [171, 348] width 73 height 14
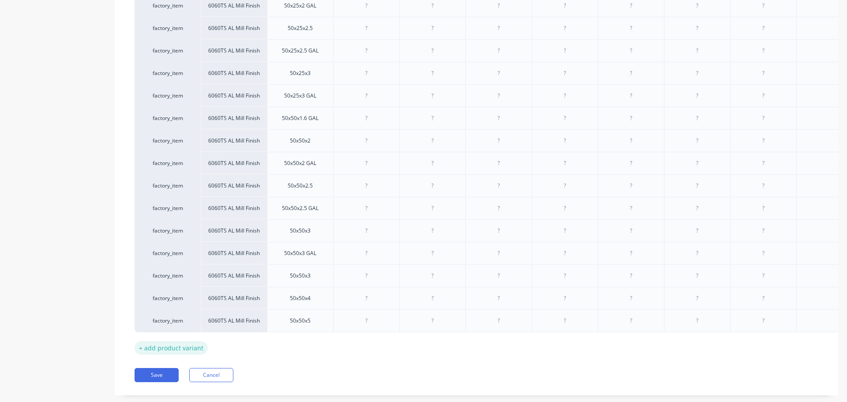
type textarea "x"
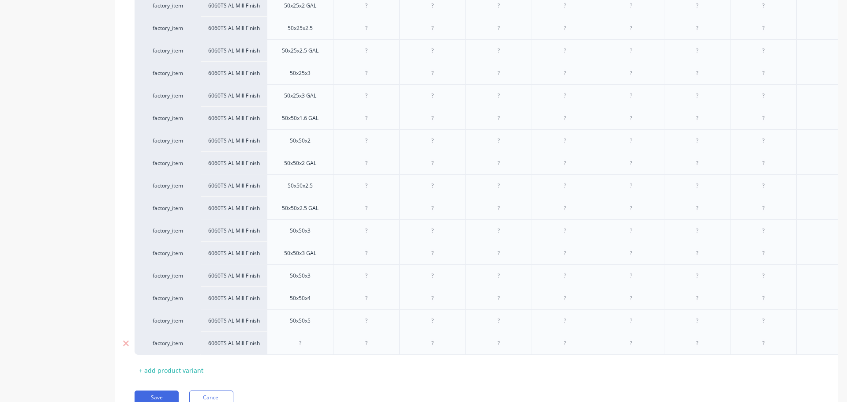
drag, startPoint x: 303, startPoint y: 345, endPoint x: 349, endPoint y: 346, distance: 45.9
click at [305, 303] on div at bounding box center [300, 342] width 44 height 11
paste div
click at [167, 303] on div "+ add product variant" at bounding box center [171, 370] width 73 height 14
type textarea "x"
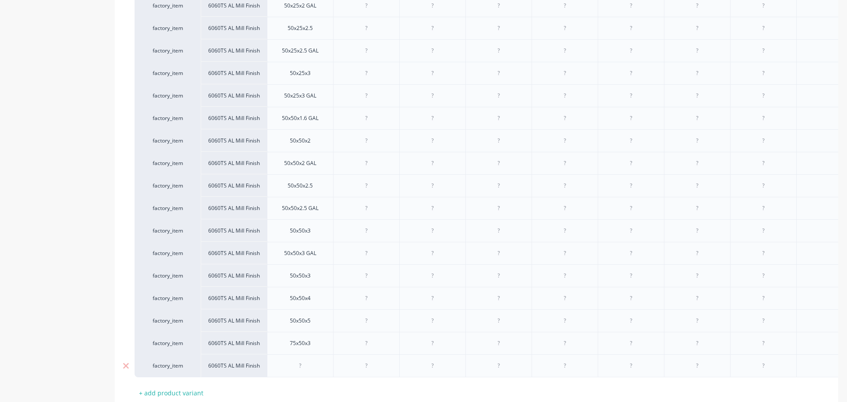
drag, startPoint x: 303, startPoint y: 371, endPoint x: 344, endPoint y: 370, distance: 40.2
click at [304, 303] on div at bounding box center [300, 365] width 66 height 23
drag, startPoint x: 300, startPoint y: 368, endPoint x: 306, endPoint y: 366, distance: 6.0
click at [300, 303] on div at bounding box center [300, 365] width 44 height 11
paste div
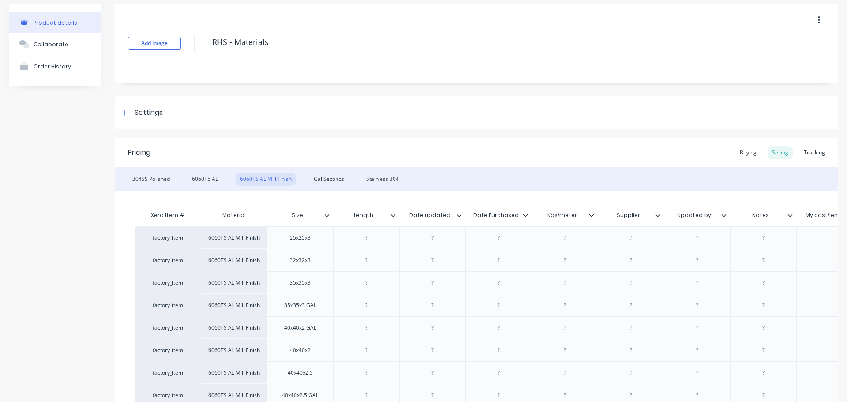
scroll to position [29, 0]
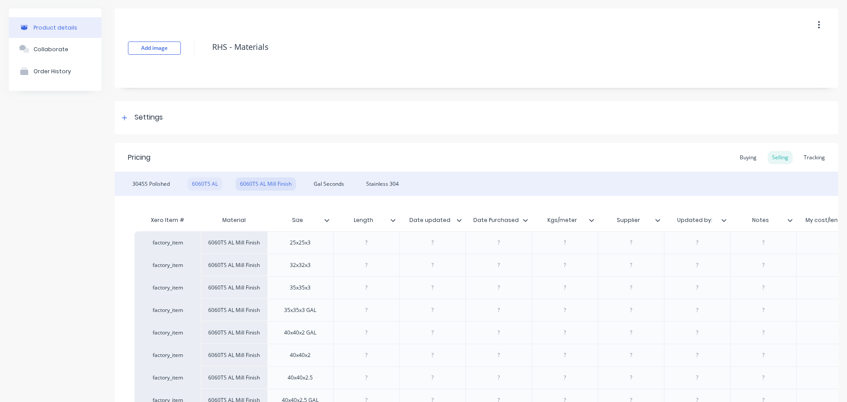
click at [199, 185] on div "6060T5 AL" at bounding box center [204, 183] width 35 height 13
type textarea "x"
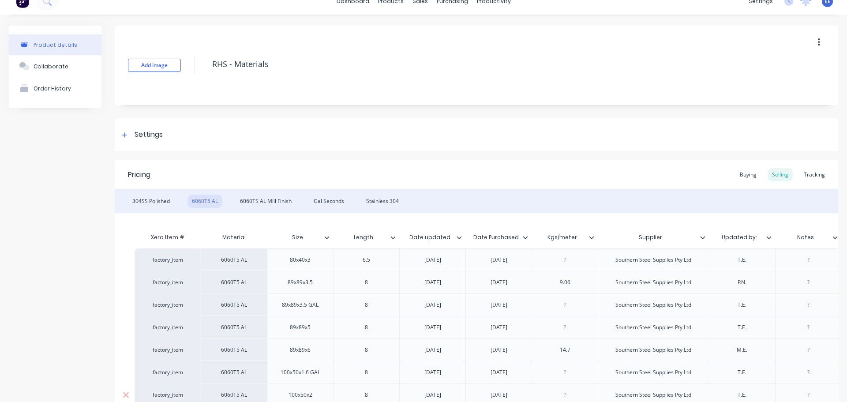
scroll to position [0, 0]
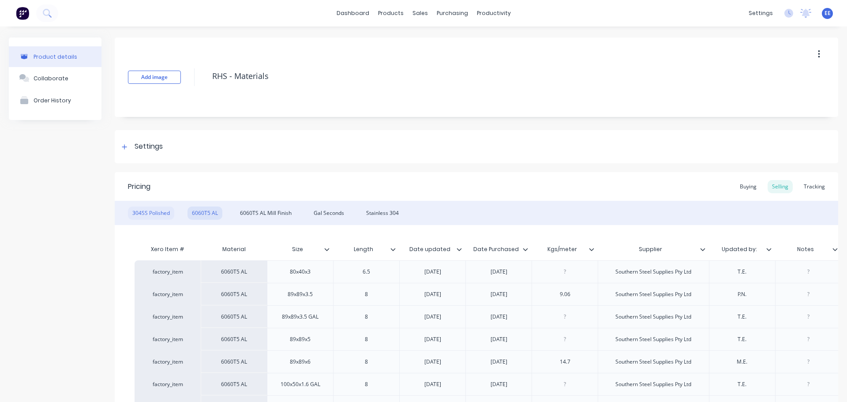
click at [142, 214] on div "304SS Polished" at bounding box center [151, 212] width 46 height 13
click at [268, 208] on div "6060TS AL Mill Finish" at bounding box center [265, 212] width 60 height 13
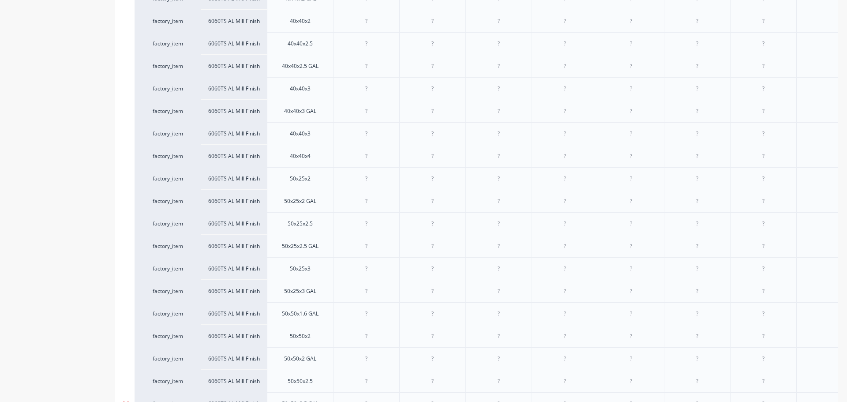
scroll to position [231, 0]
